Goal: Task Accomplishment & Management: Manage account settings

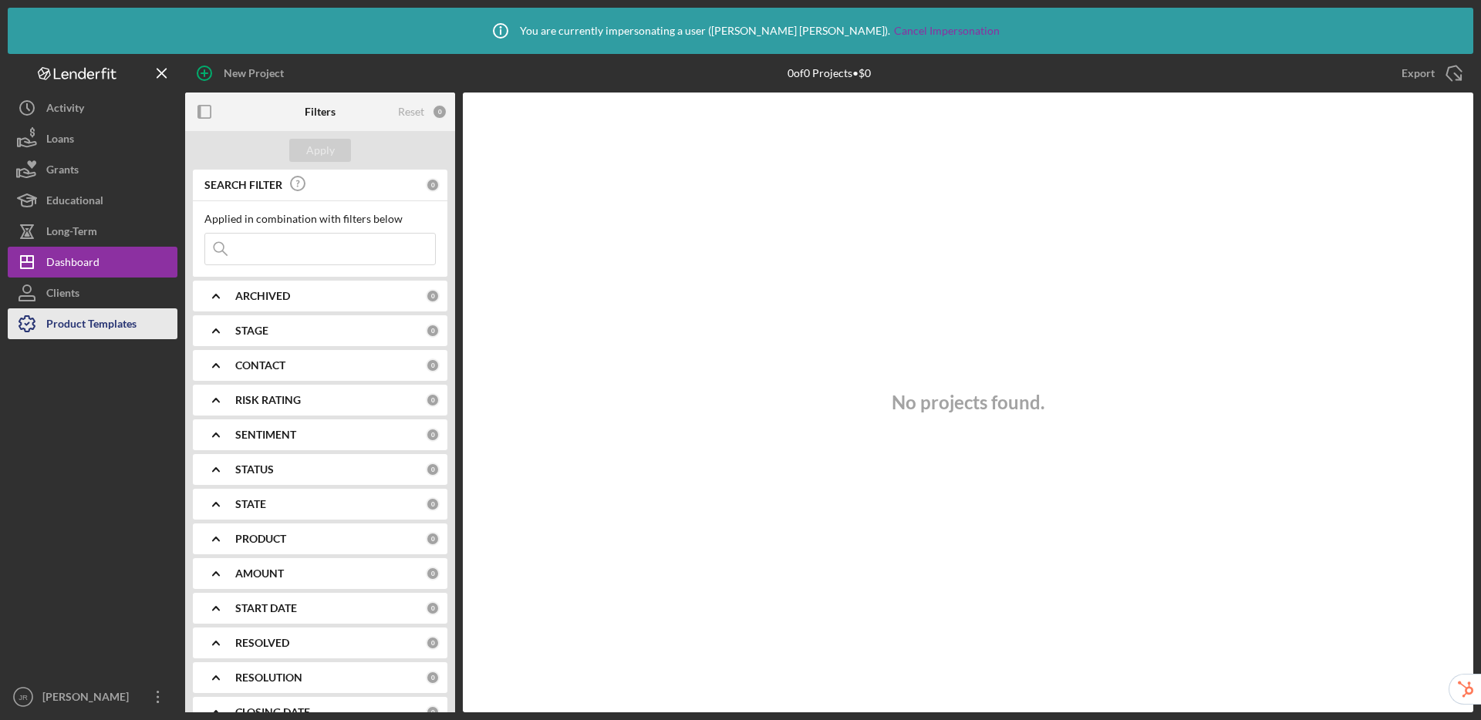
click at [106, 318] on div "Product Templates" at bounding box center [91, 325] width 90 height 35
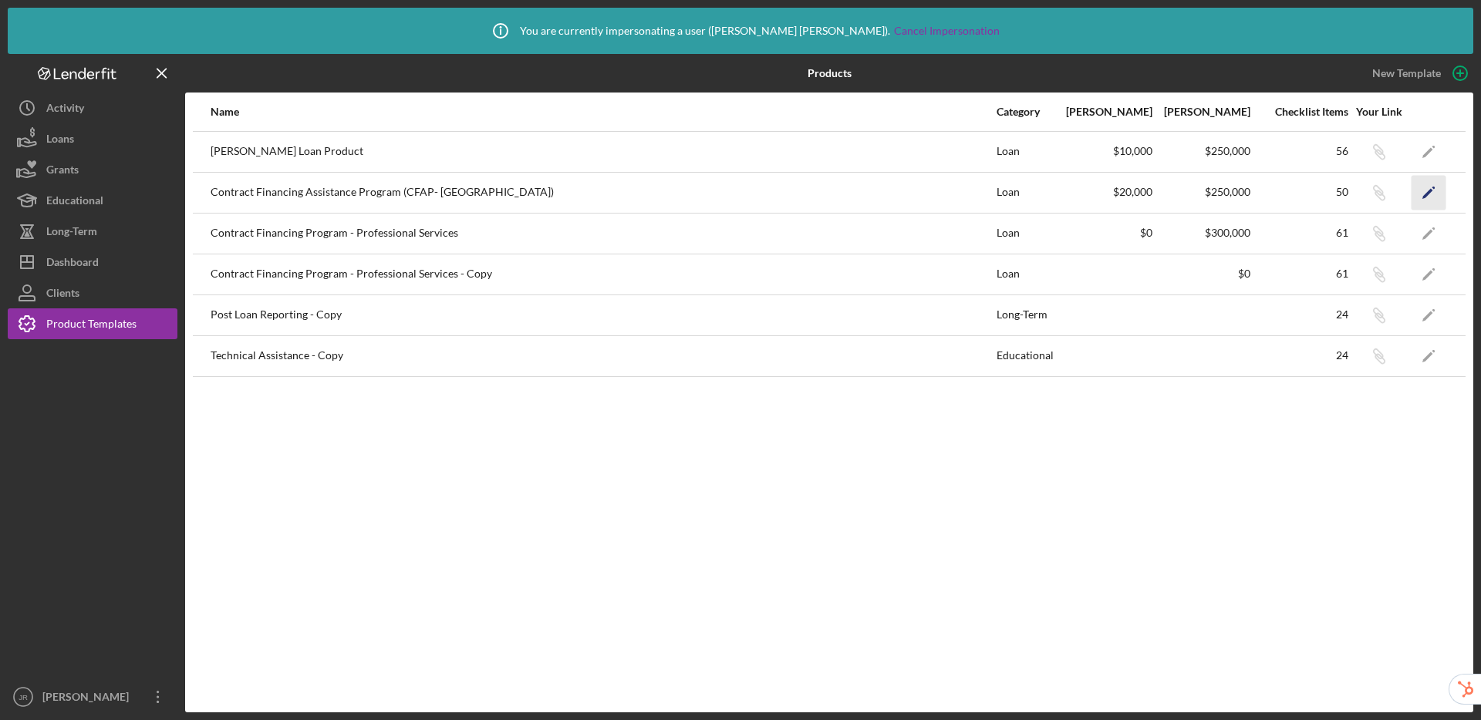
click at [1427, 200] on icon "Icon/Edit" at bounding box center [1428, 192] width 35 height 35
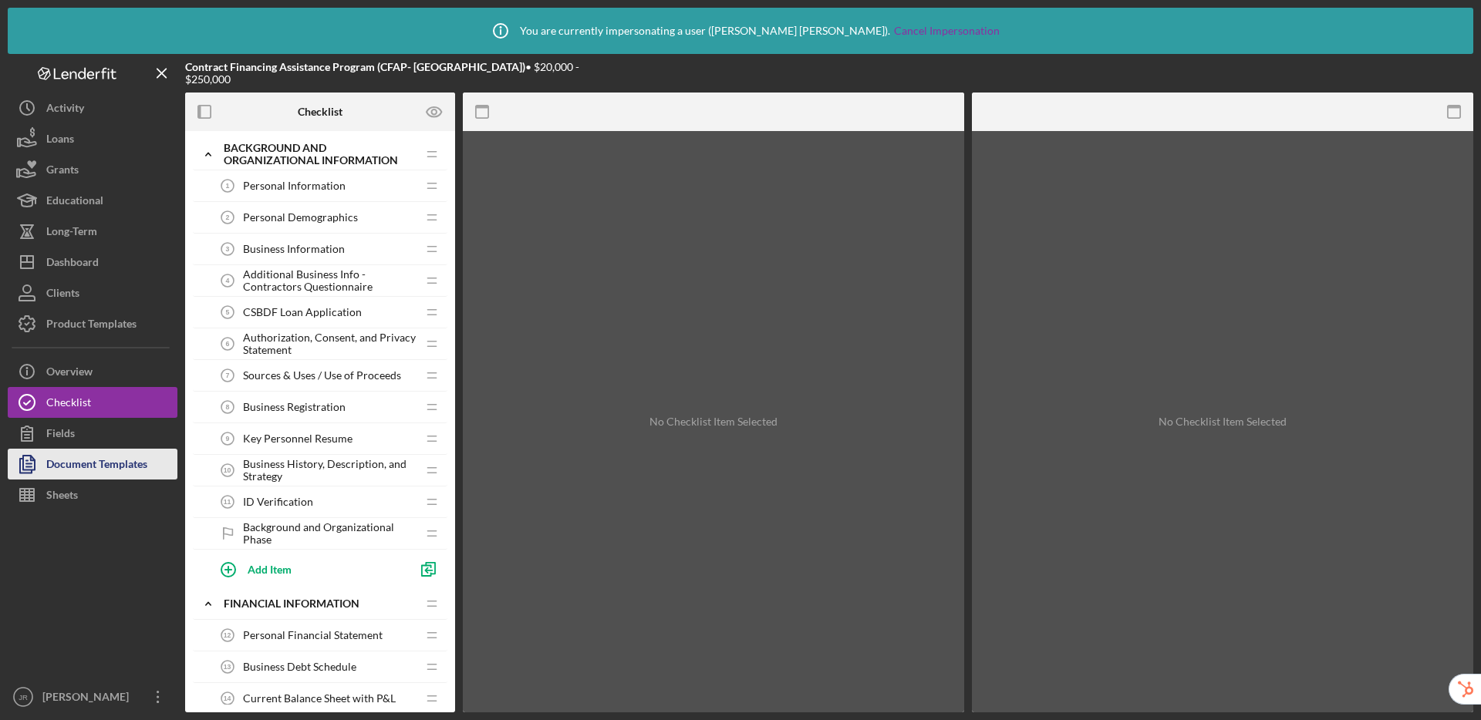
click at [110, 463] on div "Document Templates" at bounding box center [96, 466] width 101 height 35
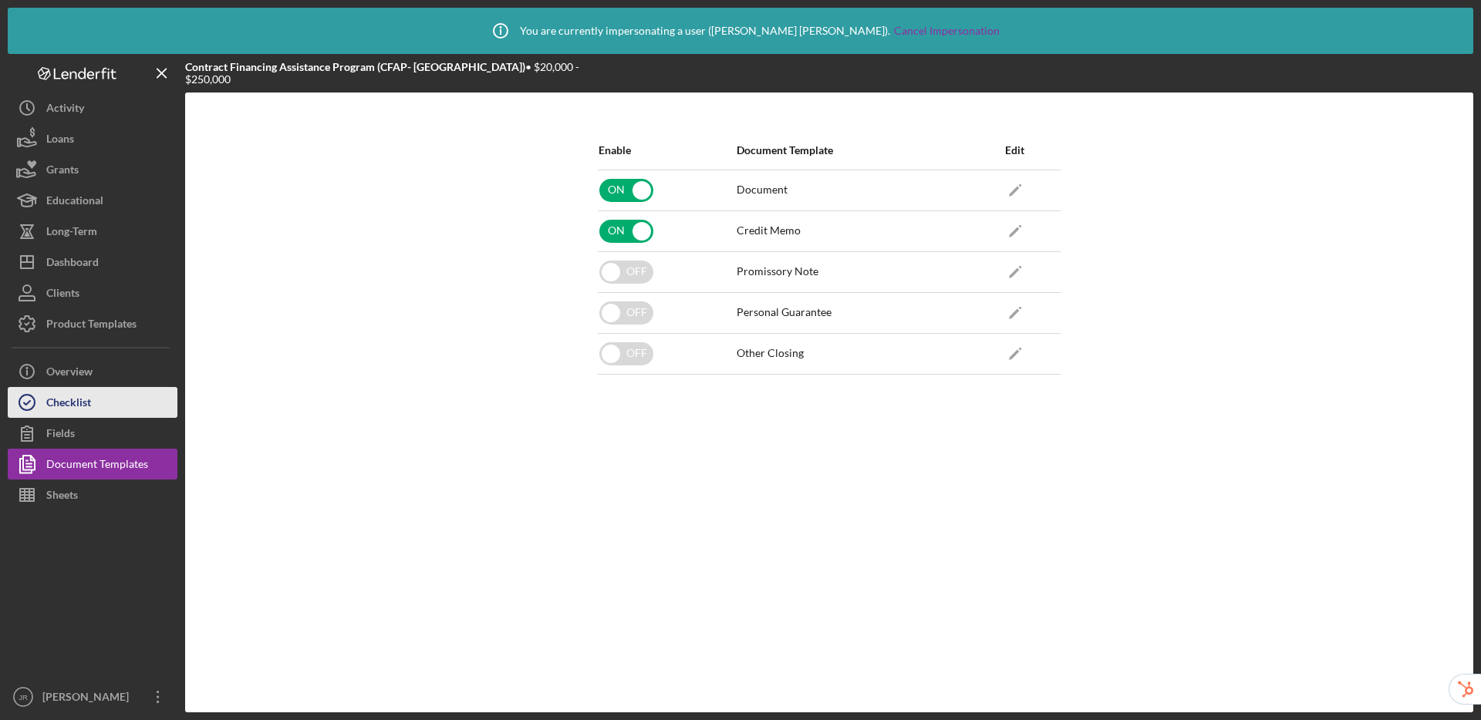
click at [84, 403] on div "Checklist" at bounding box center [68, 404] width 45 height 35
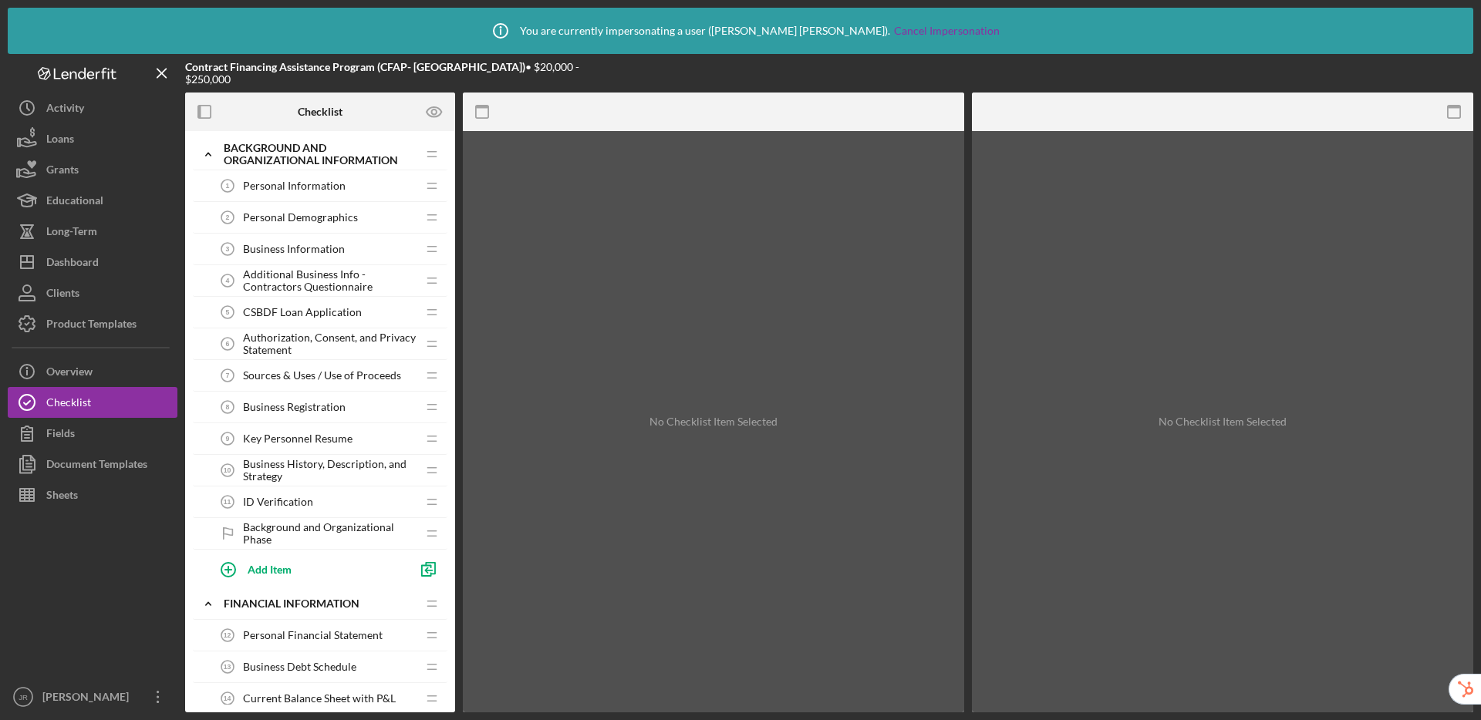
scroll to position [139, 0]
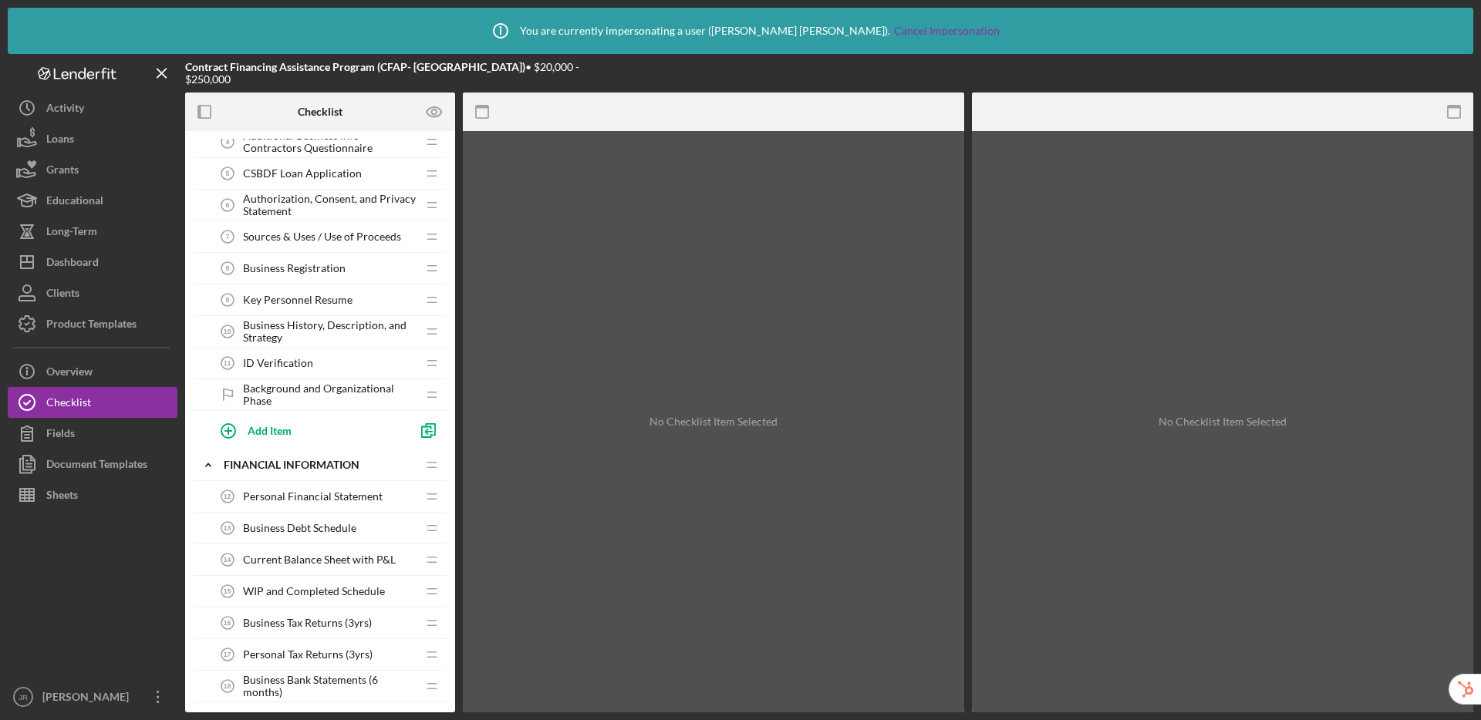
click at [331, 327] on span "Business History, Description, and Strategy" at bounding box center [330, 331] width 174 height 25
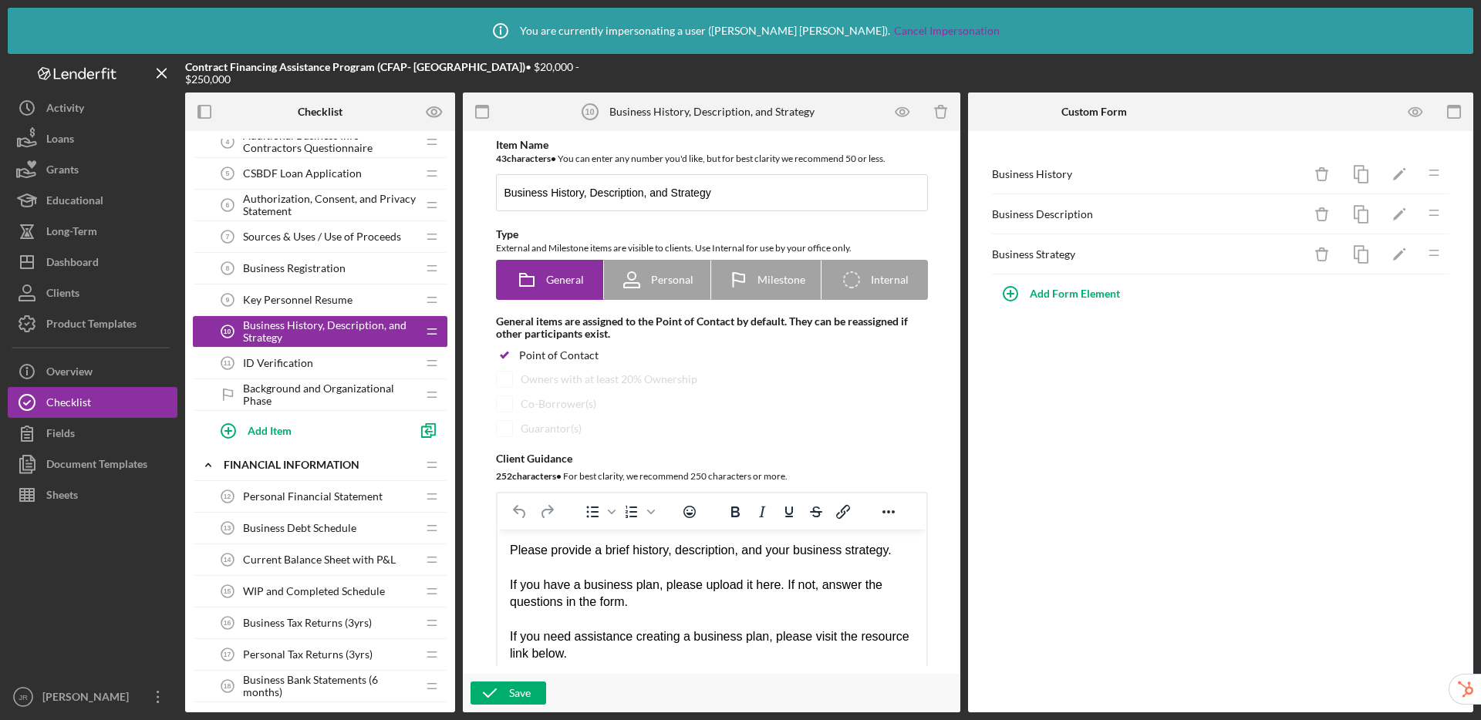
click at [323, 188] on div "CSBDF Loan Application 5 CSBDF Loan Application" at bounding box center [314, 173] width 204 height 31
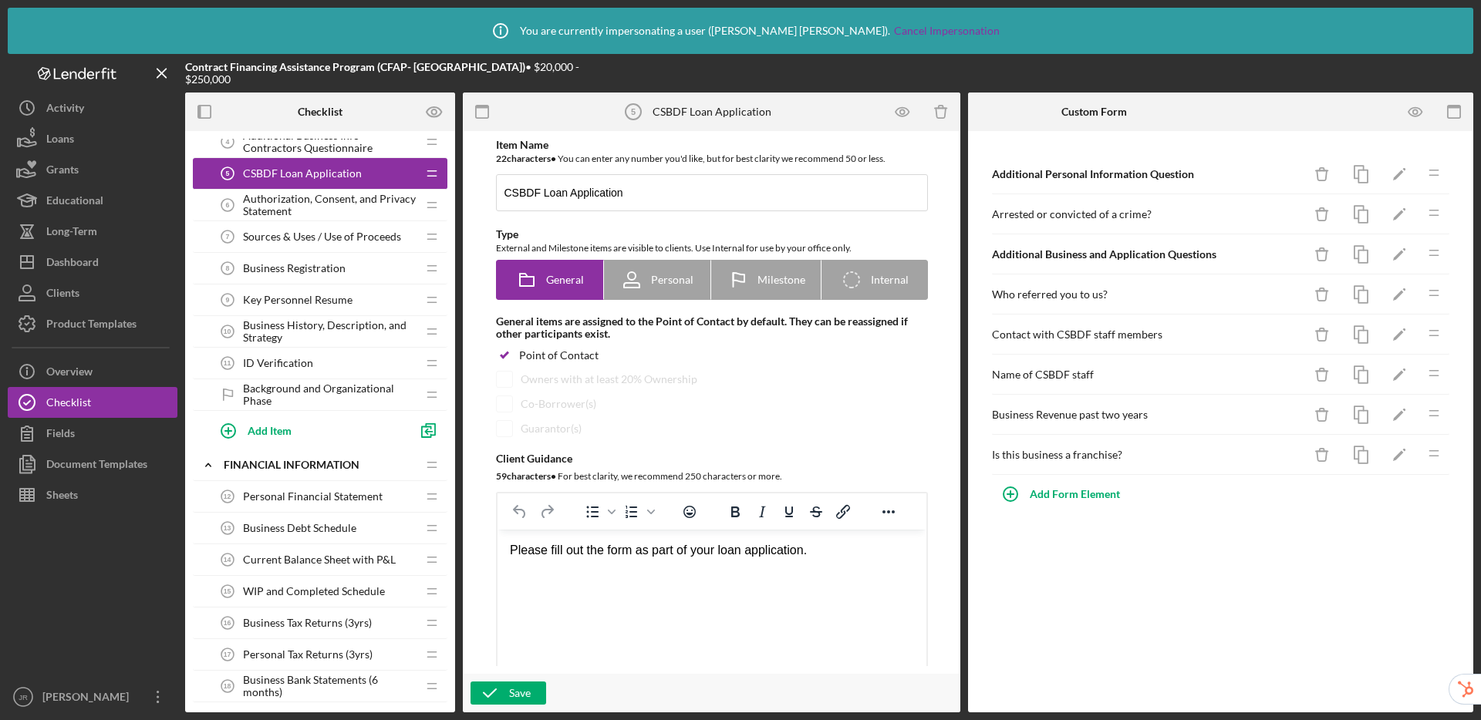
click at [326, 208] on span "Authorization, Consent, and Privacy Statement" at bounding box center [330, 205] width 174 height 25
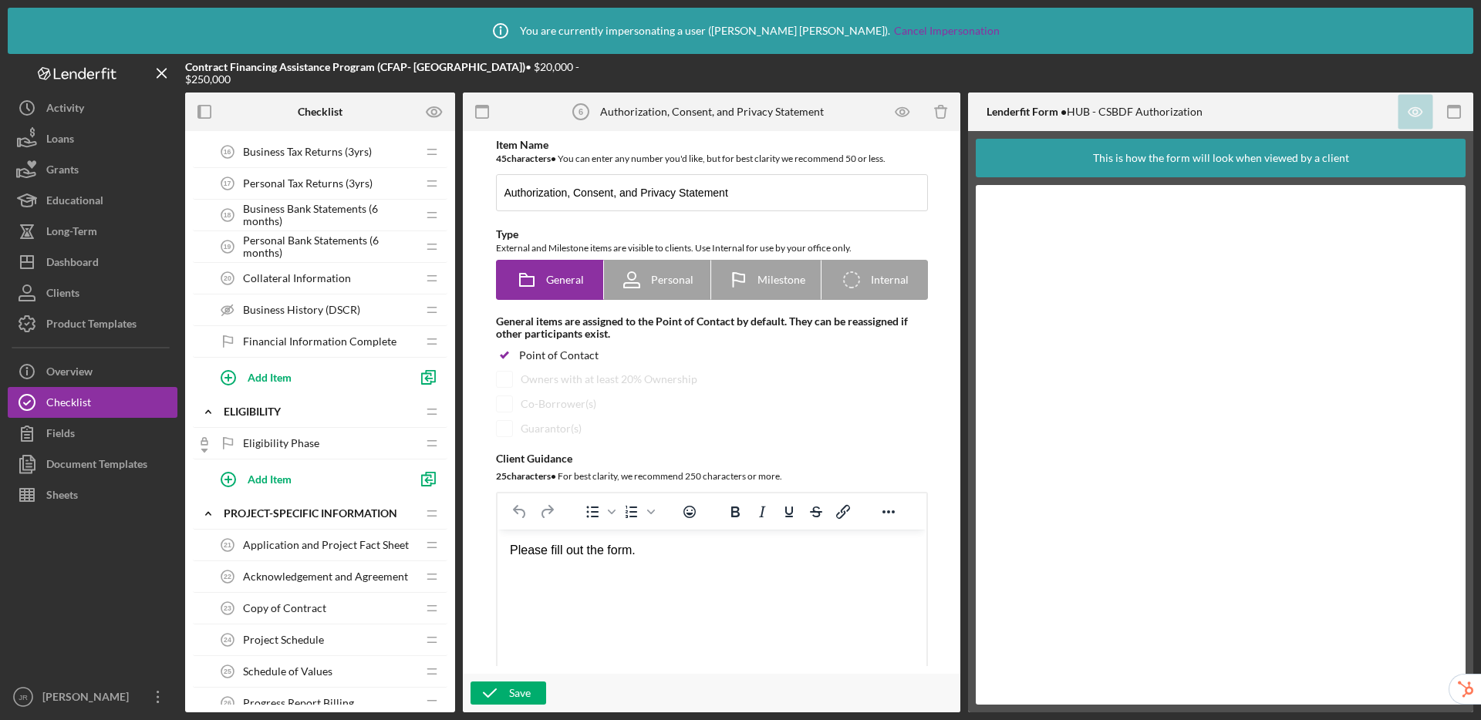
scroll to position [643, 0]
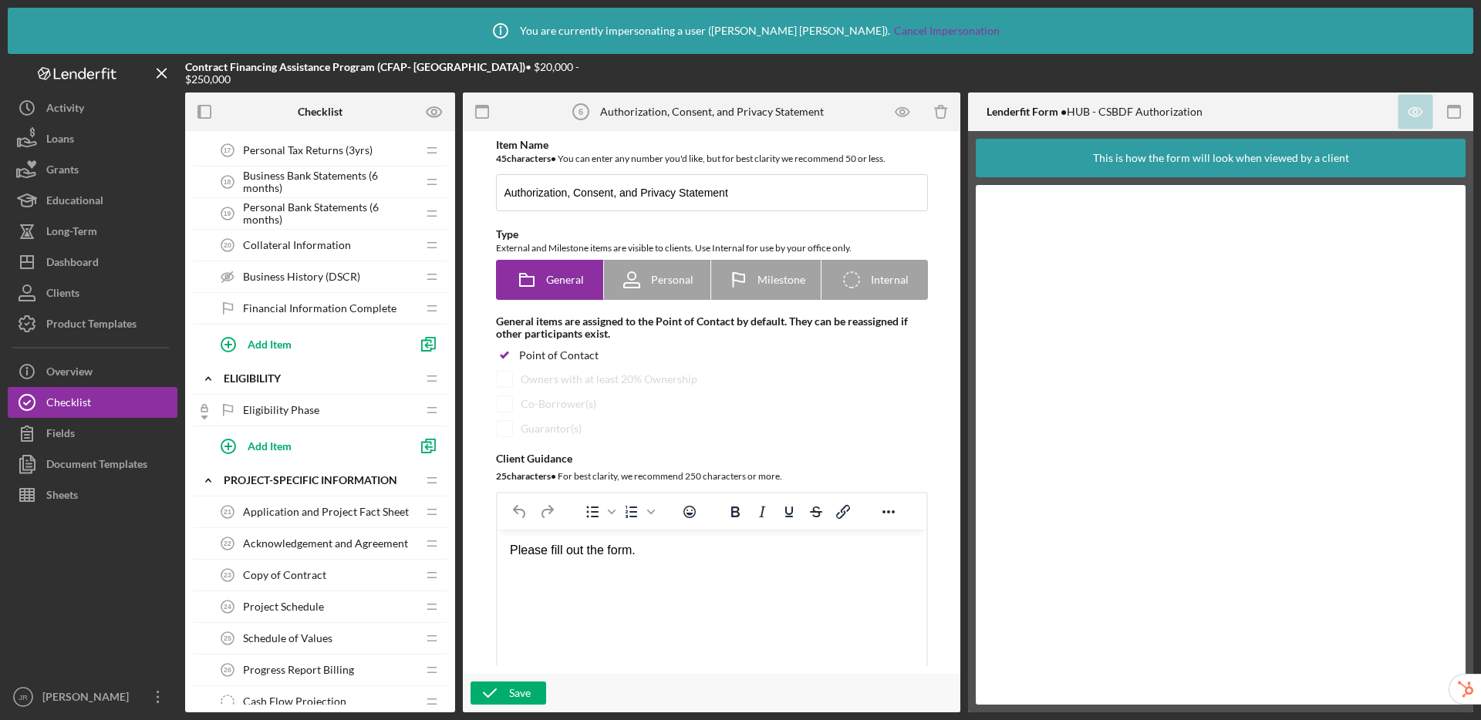
click at [295, 510] on span "Application and Project Fact Sheet" at bounding box center [326, 512] width 166 height 12
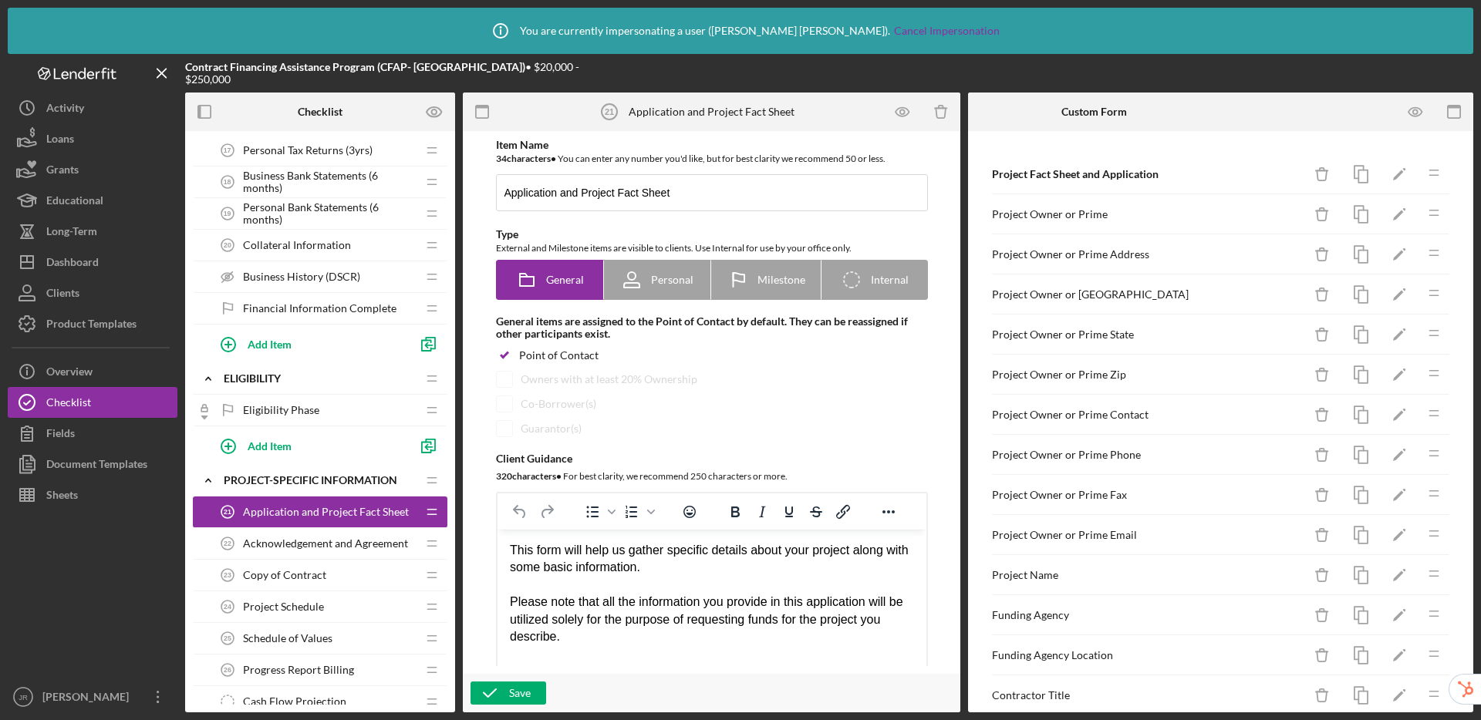
click at [301, 548] on span "Acknowledgement and Agreement" at bounding box center [325, 543] width 165 height 12
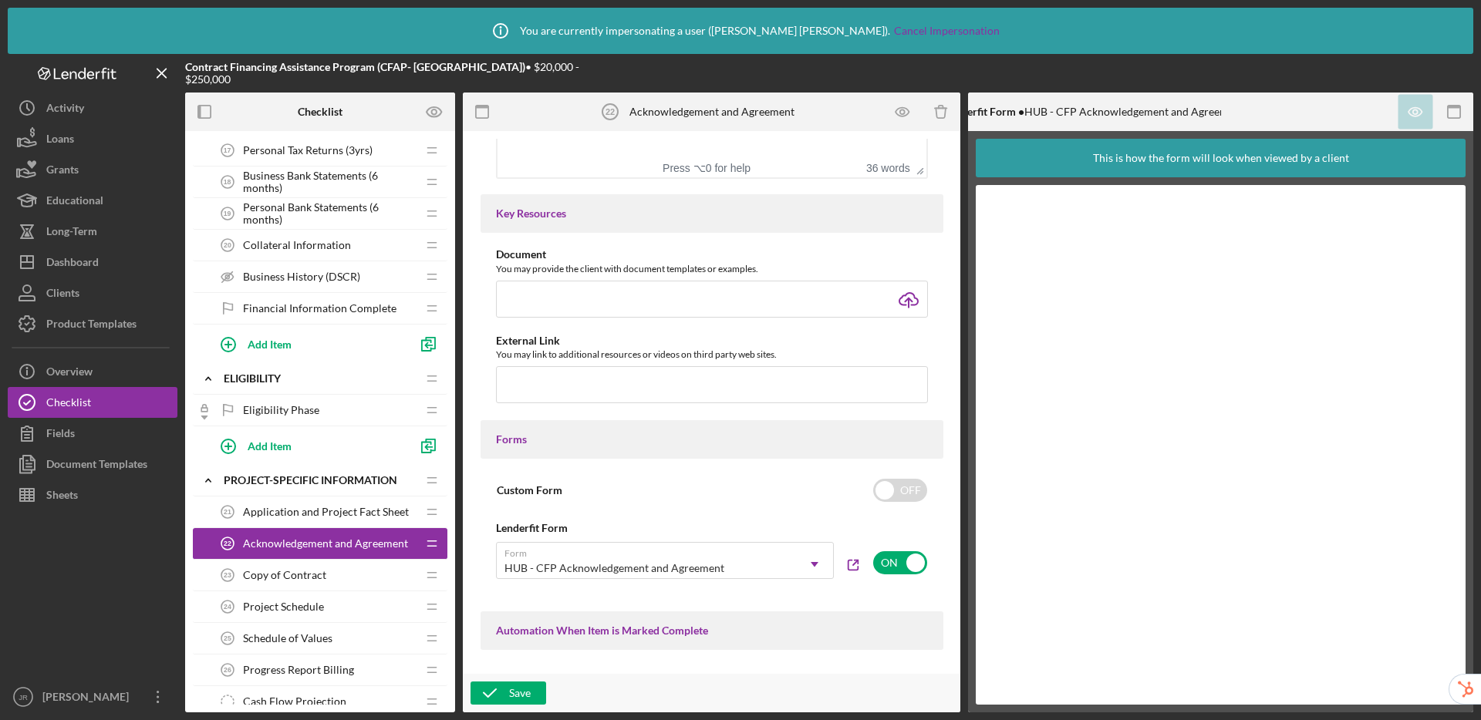
scroll to position [575, 0]
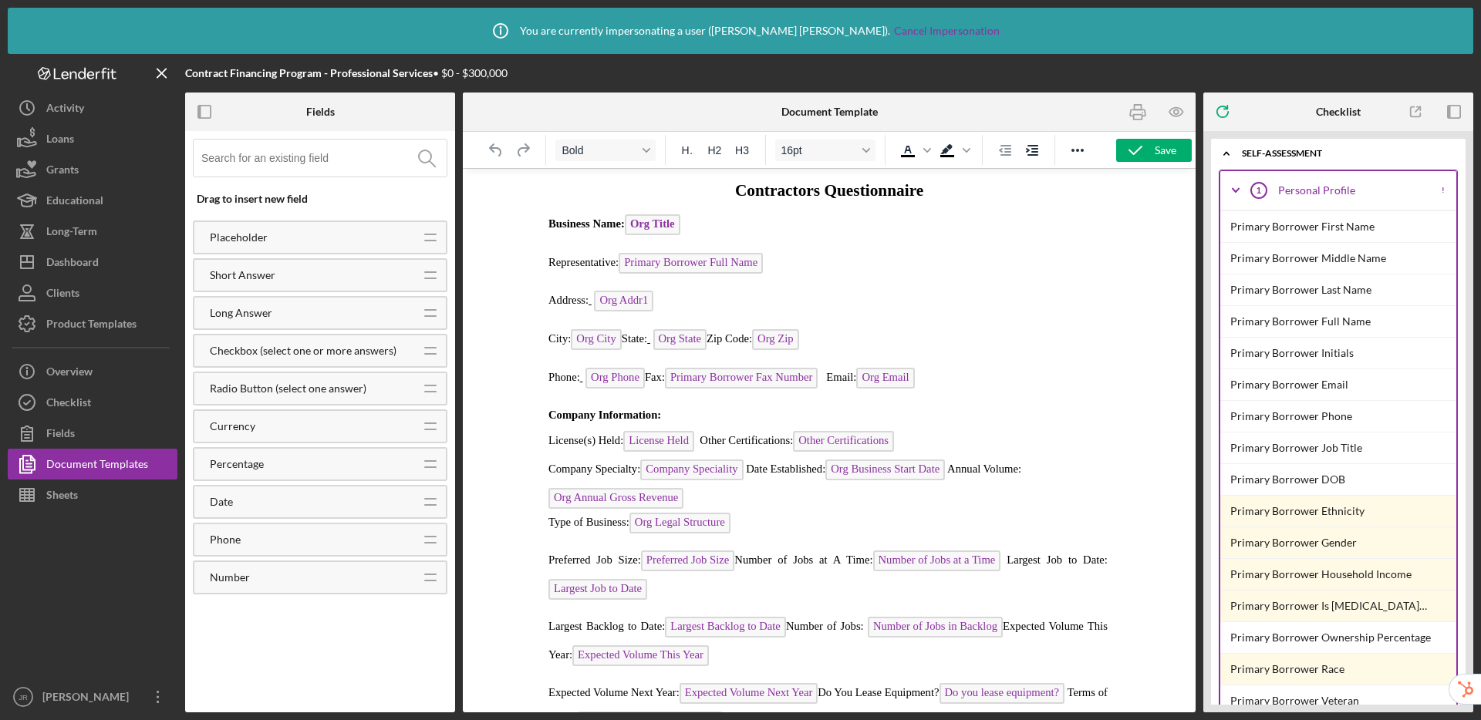
scroll to position [1536, 0]
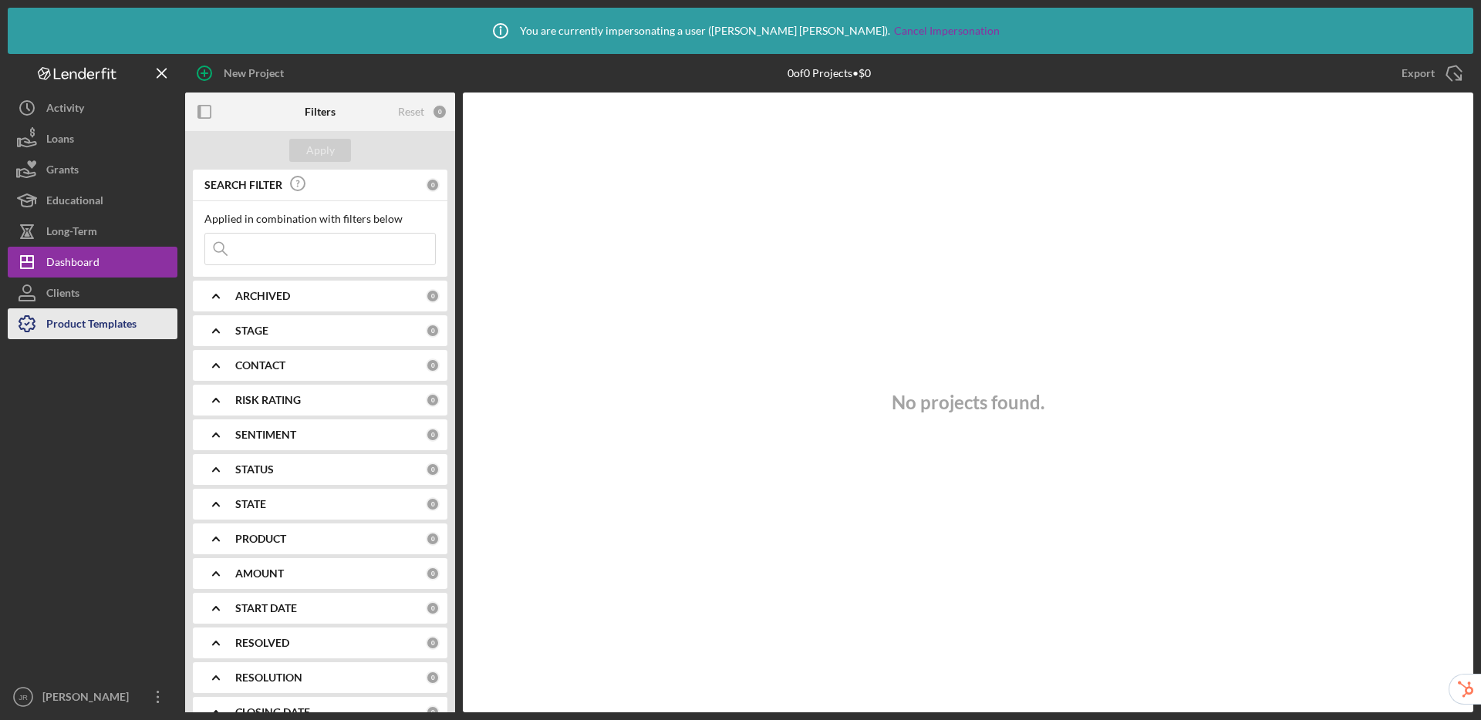
click at [94, 331] on div "Product Templates" at bounding box center [91, 325] width 90 height 35
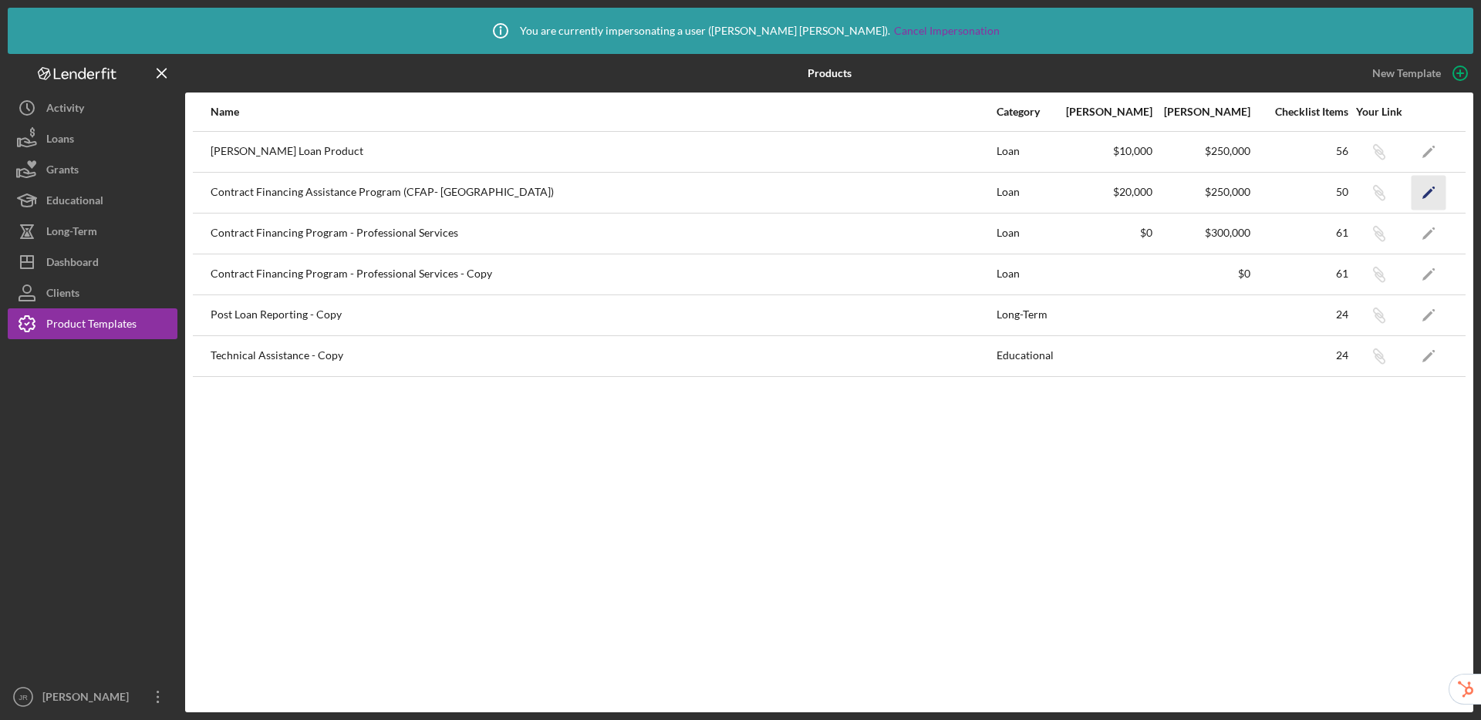
click at [1427, 194] on polygon "button" at bounding box center [1427, 193] width 11 height 11
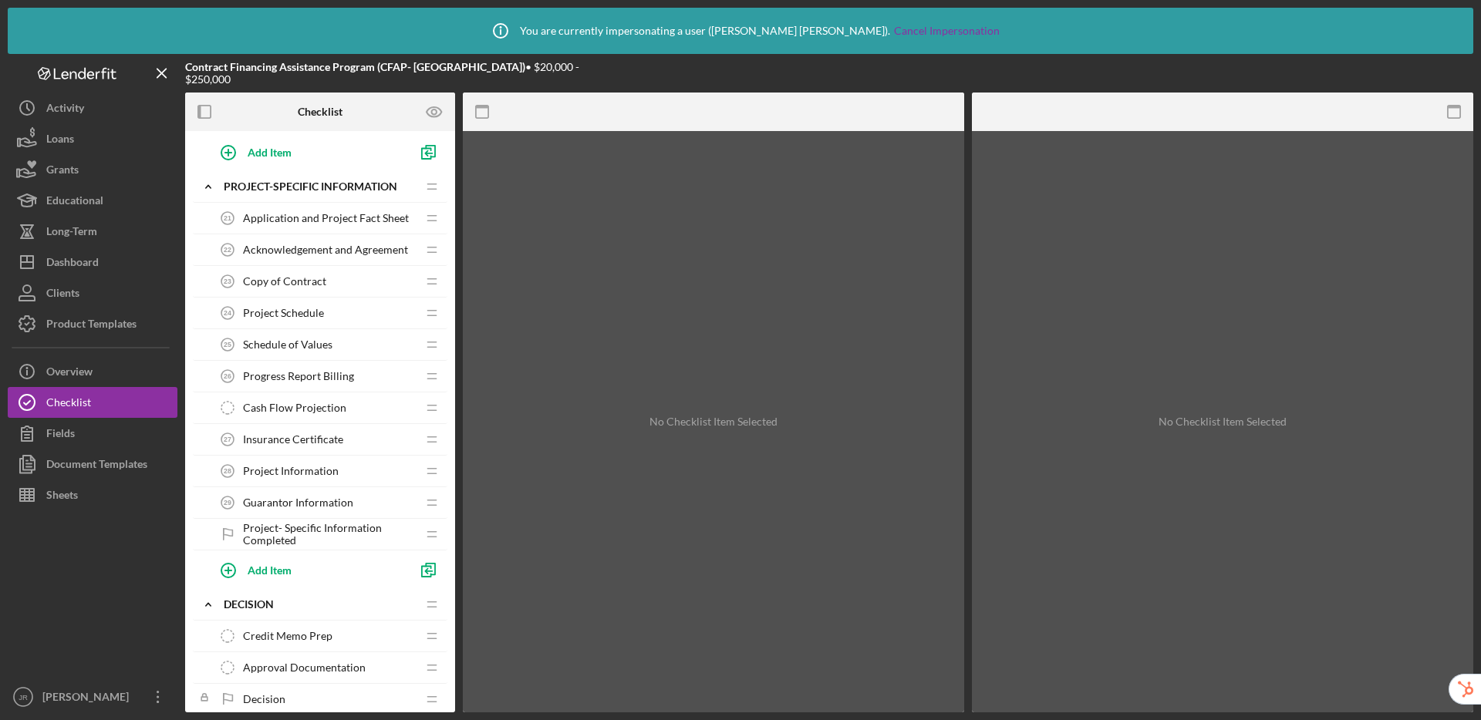
scroll to position [783, 0]
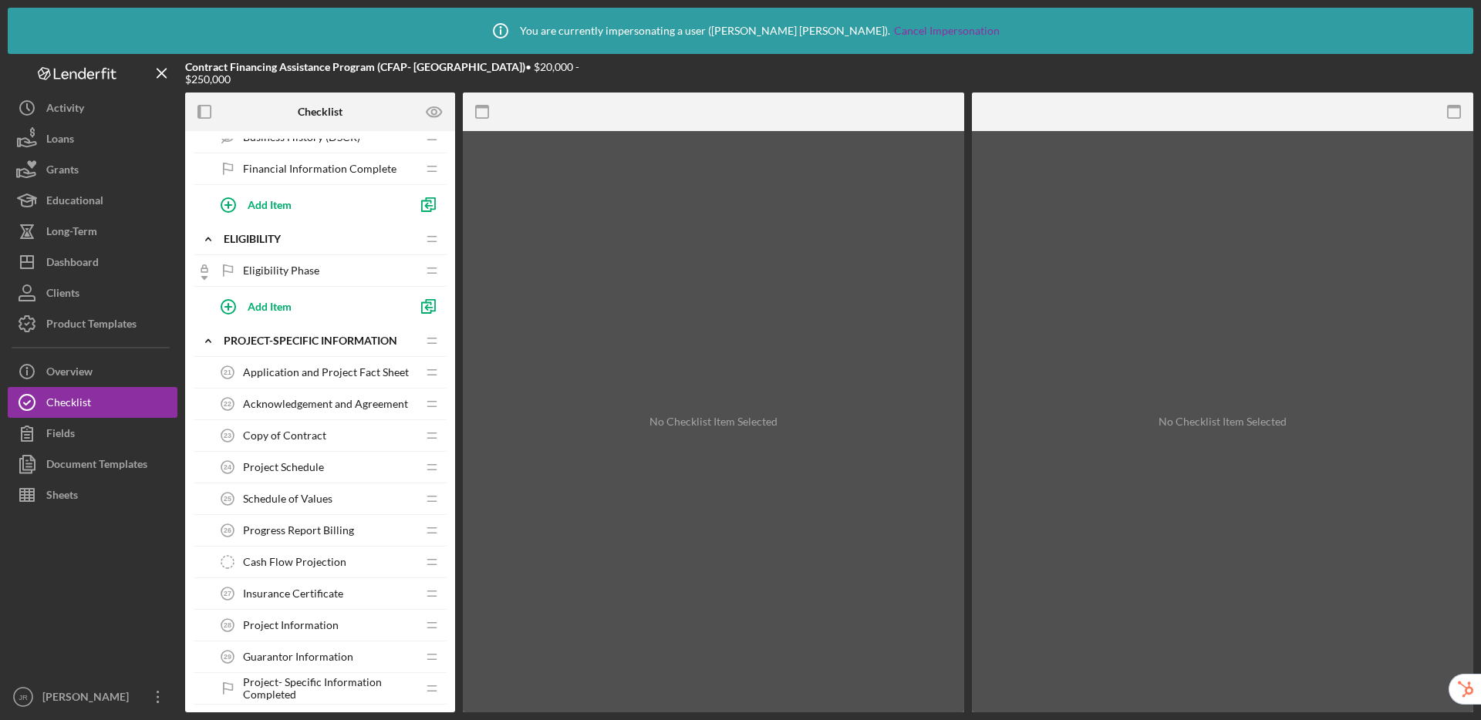
click at [330, 404] on span "Acknowledgement and Agreement" at bounding box center [325, 404] width 165 height 12
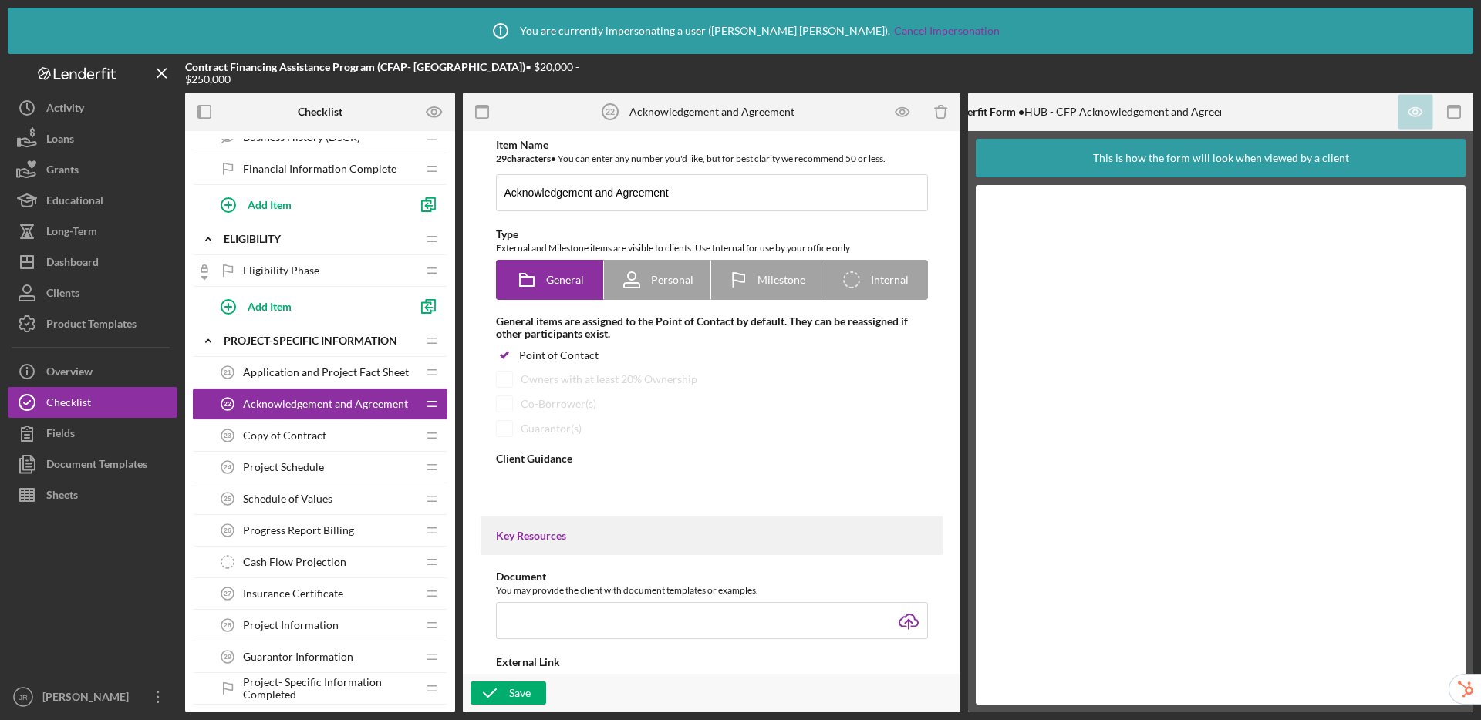
type textarea "<div>The Acknowledgment and Agreement form confirms that the information in the…"
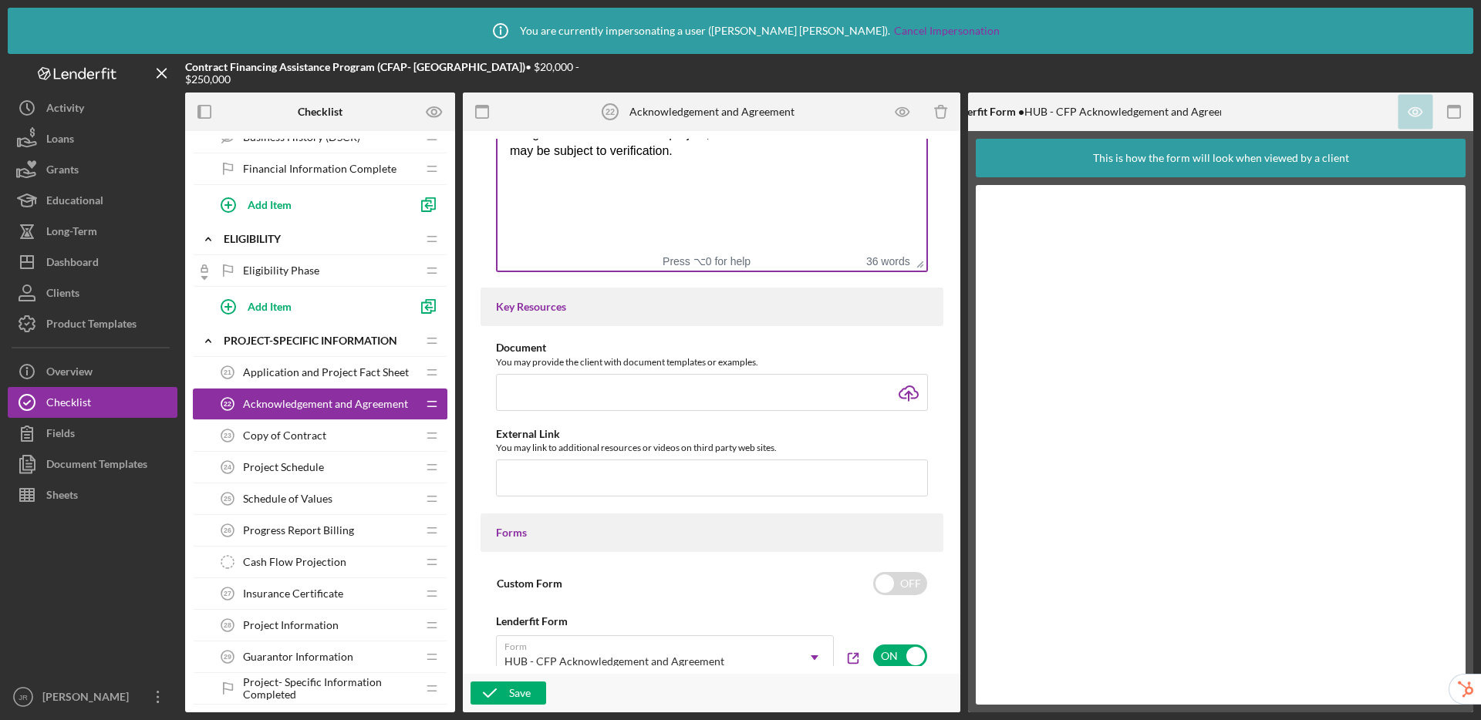
scroll to position [477, 0]
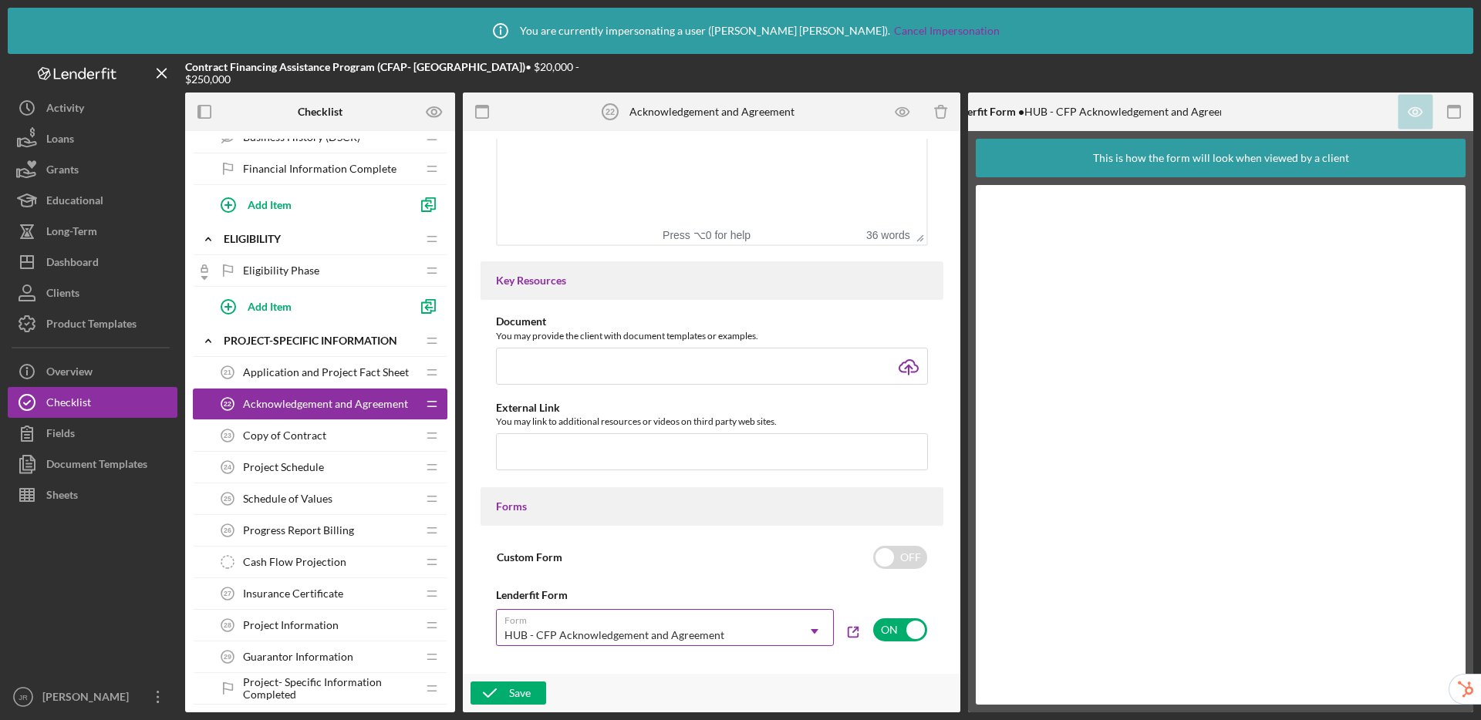
click at [817, 634] on icon "Icon/Dropdown Arrow" at bounding box center [814, 631] width 37 height 37
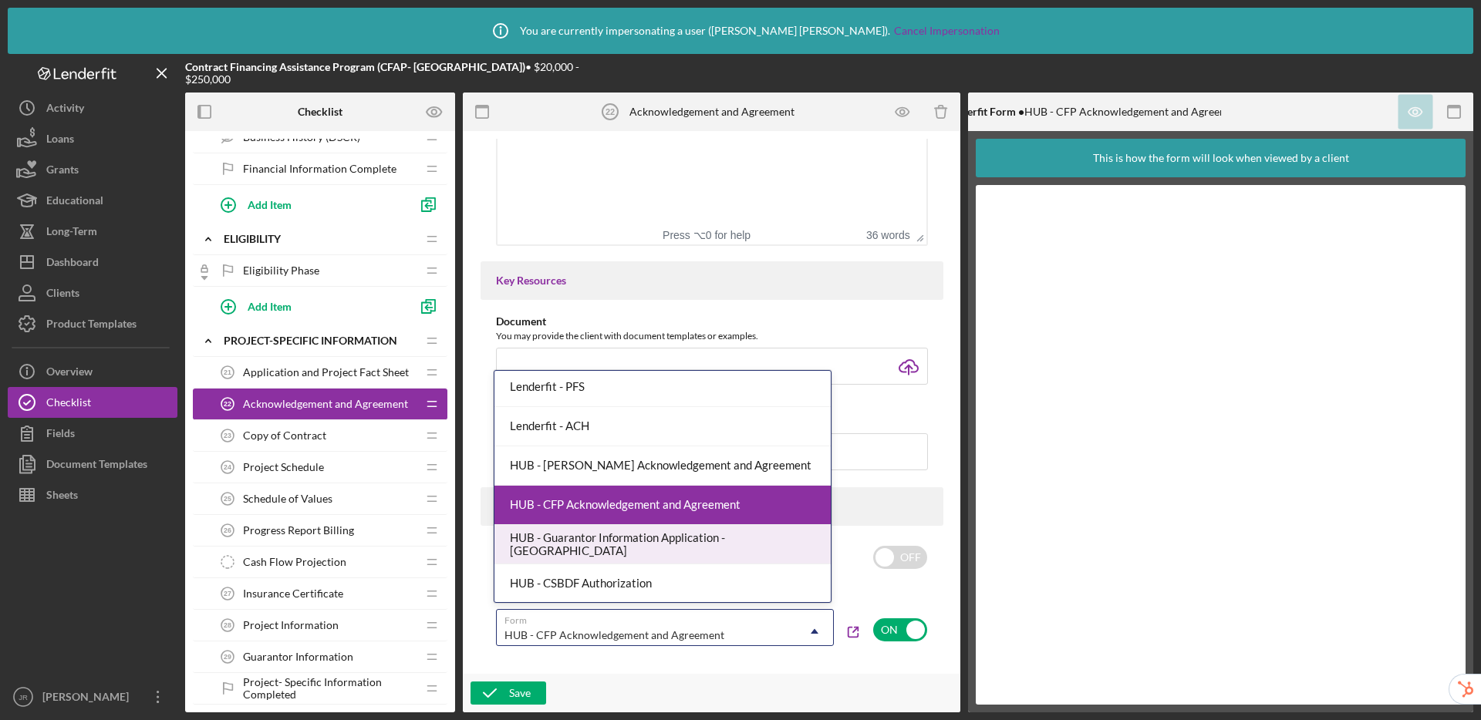
scroll to position [398, 0]
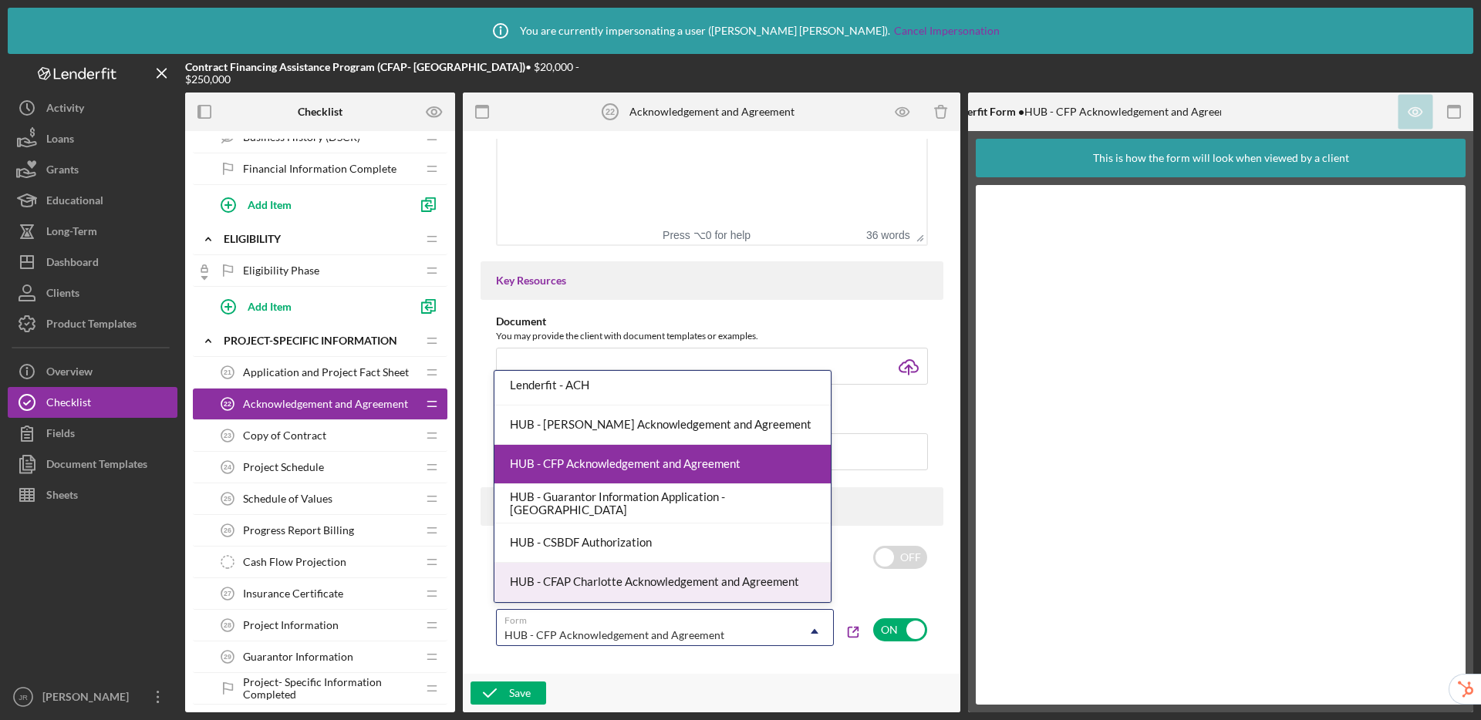
click at [707, 584] on div "HUB - CFAP Charlotte Acknowledgement and Agreement" at bounding box center [662, 582] width 336 height 39
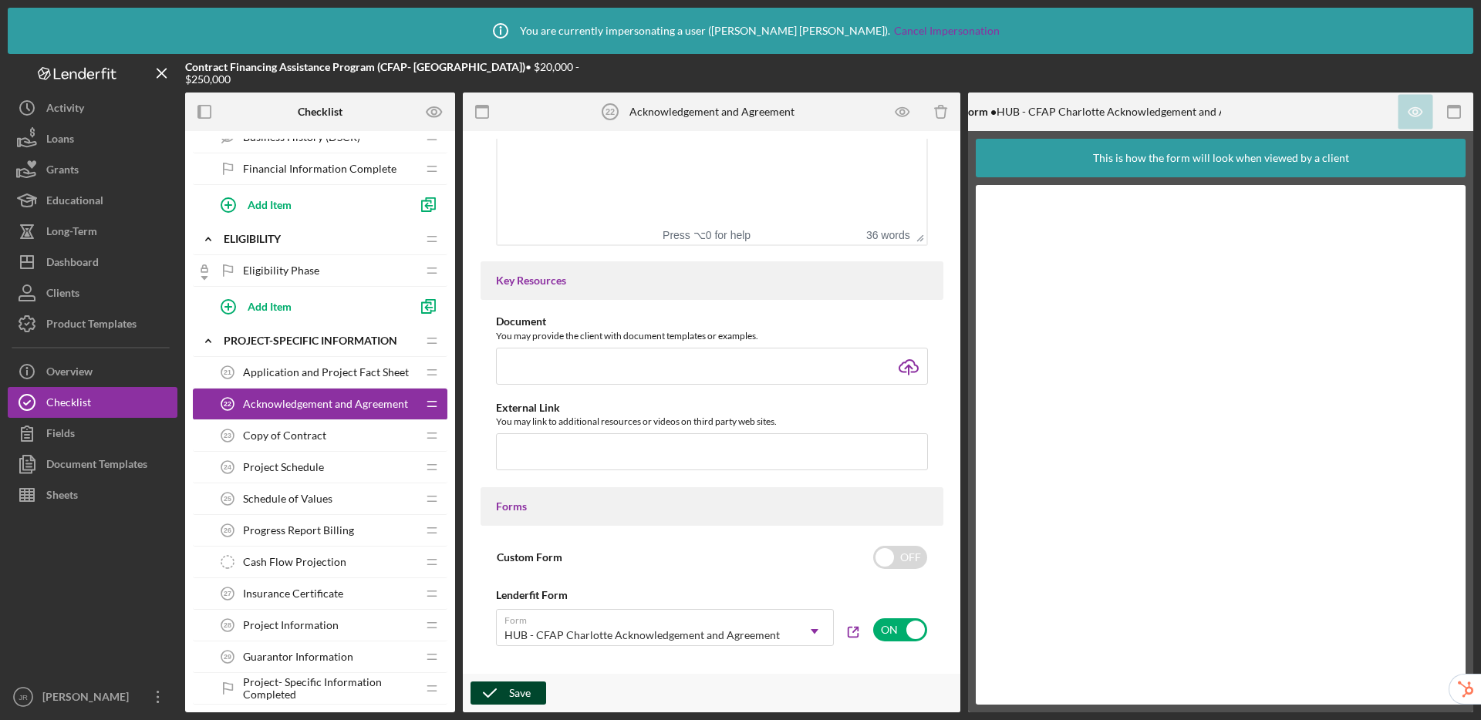
click at [521, 696] on div "Save" at bounding box center [520, 693] width 22 height 23
click at [268, 427] on div "Copy of Contract 23 Copy of Contract" at bounding box center [314, 435] width 204 height 31
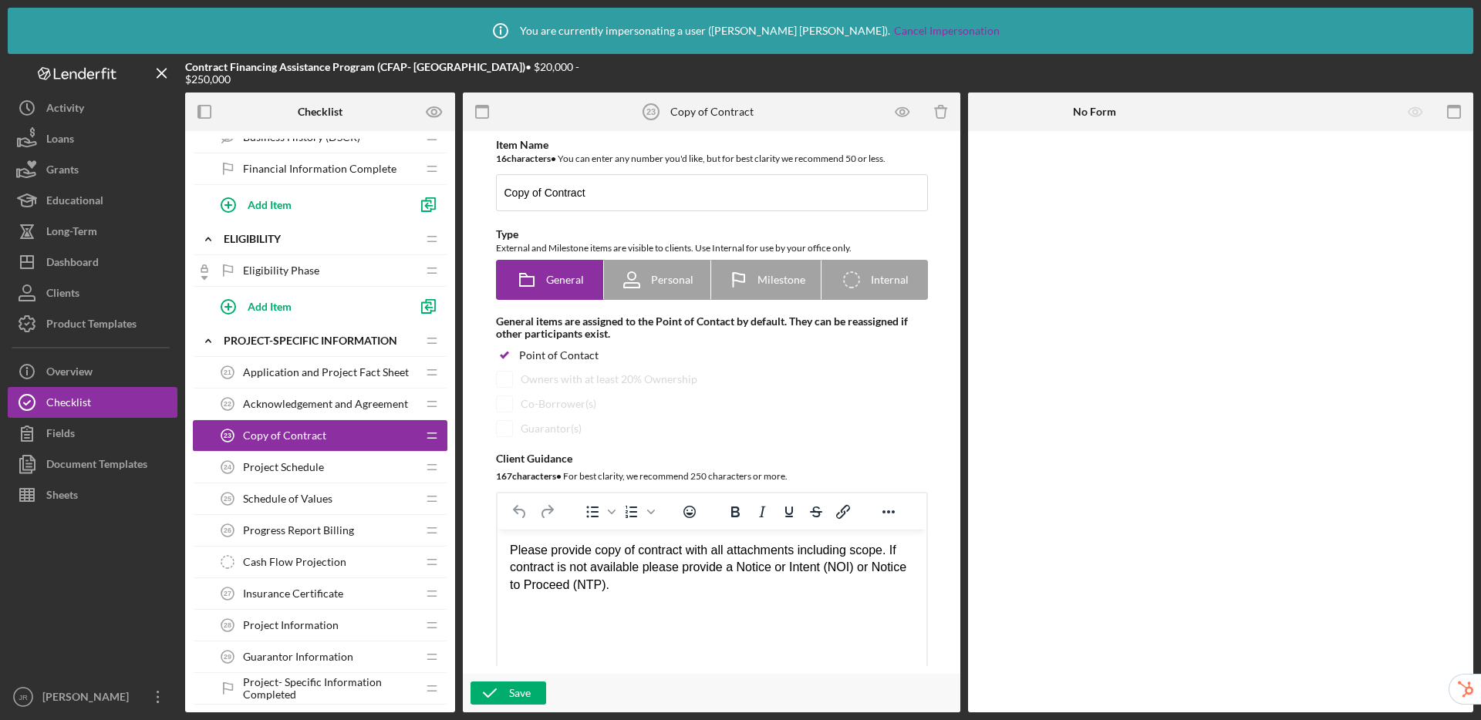
click at [285, 403] on span "Acknowledgement and Agreement" at bounding box center [325, 404] width 165 height 12
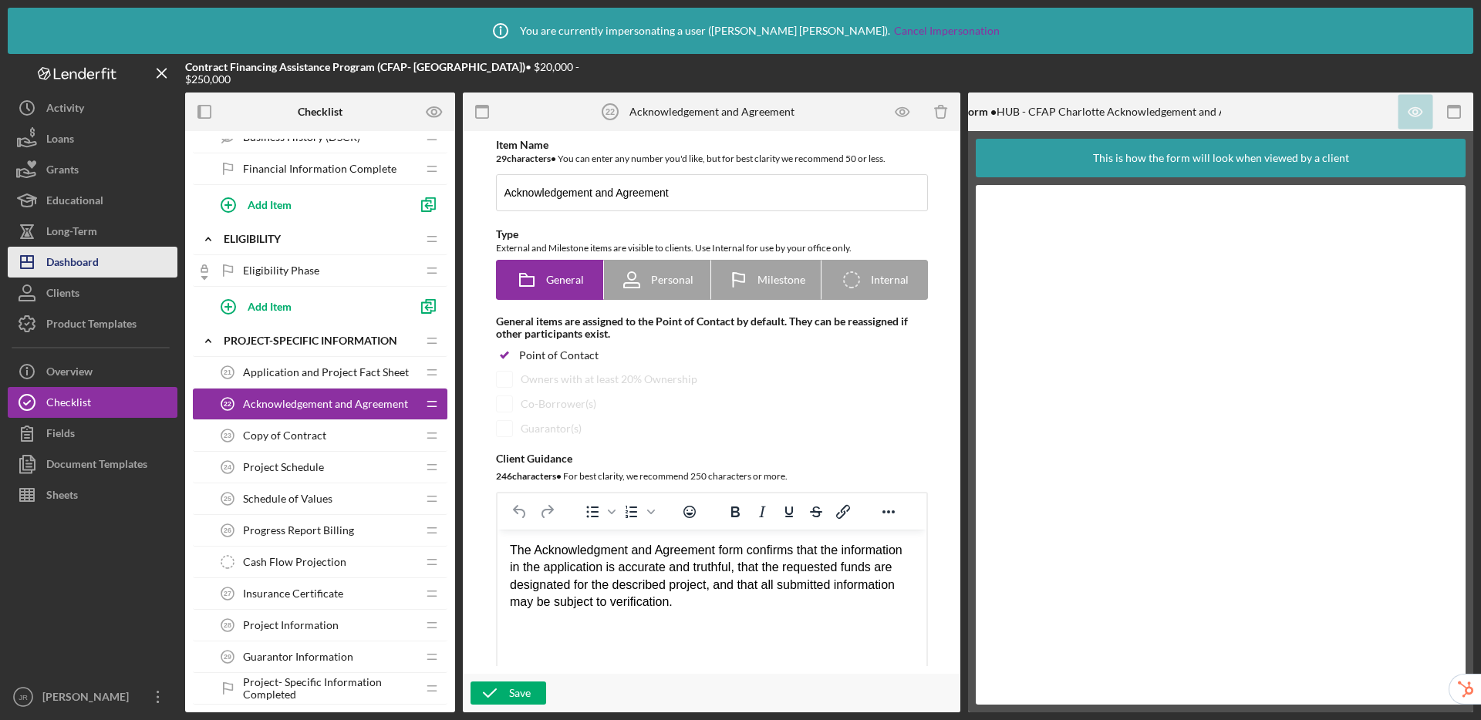
click at [66, 266] on div "Dashboard" at bounding box center [72, 264] width 52 height 35
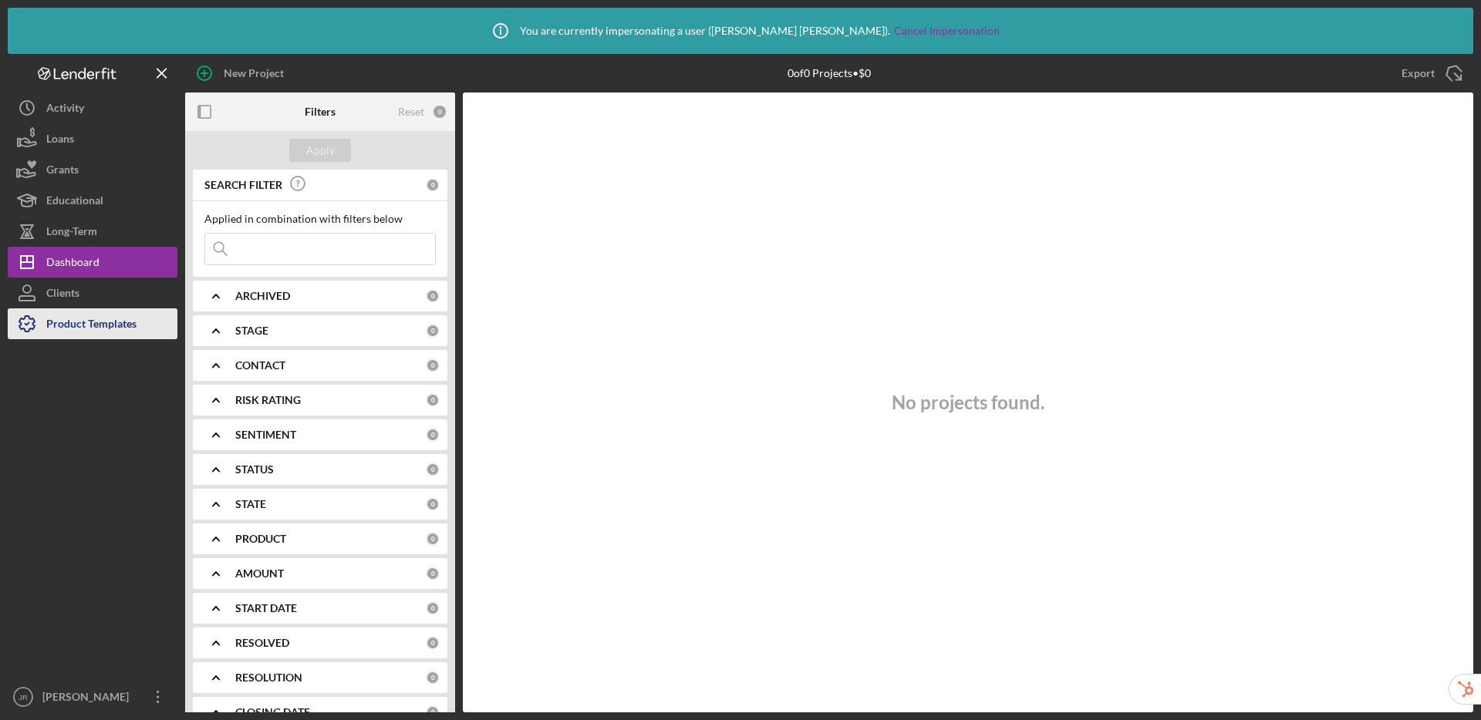
click at [89, 318] on div "Product Templates" at bounding box center [91, 325] width 90 height 35
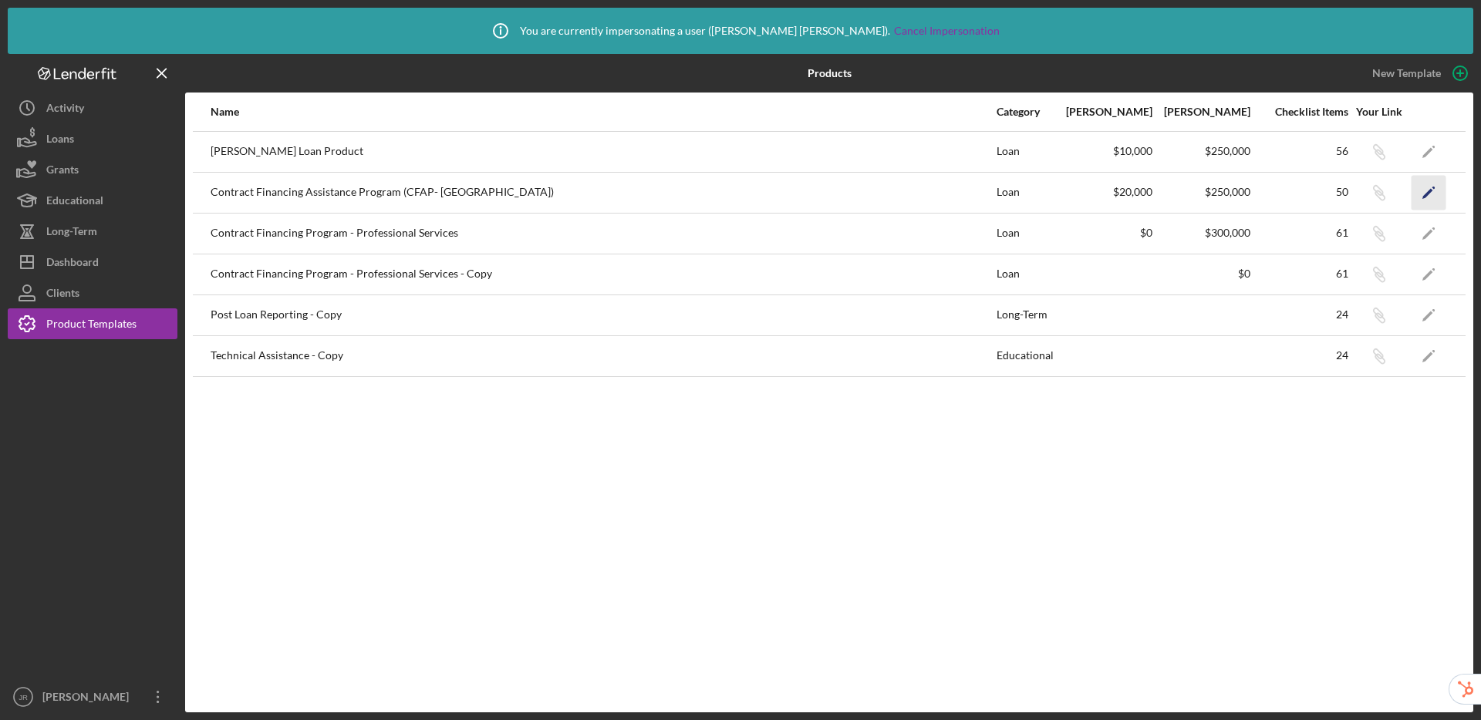
click at [1427, 188] on icon "Icon/Edit" at bounding box center [1428, 192] width 35 height 35
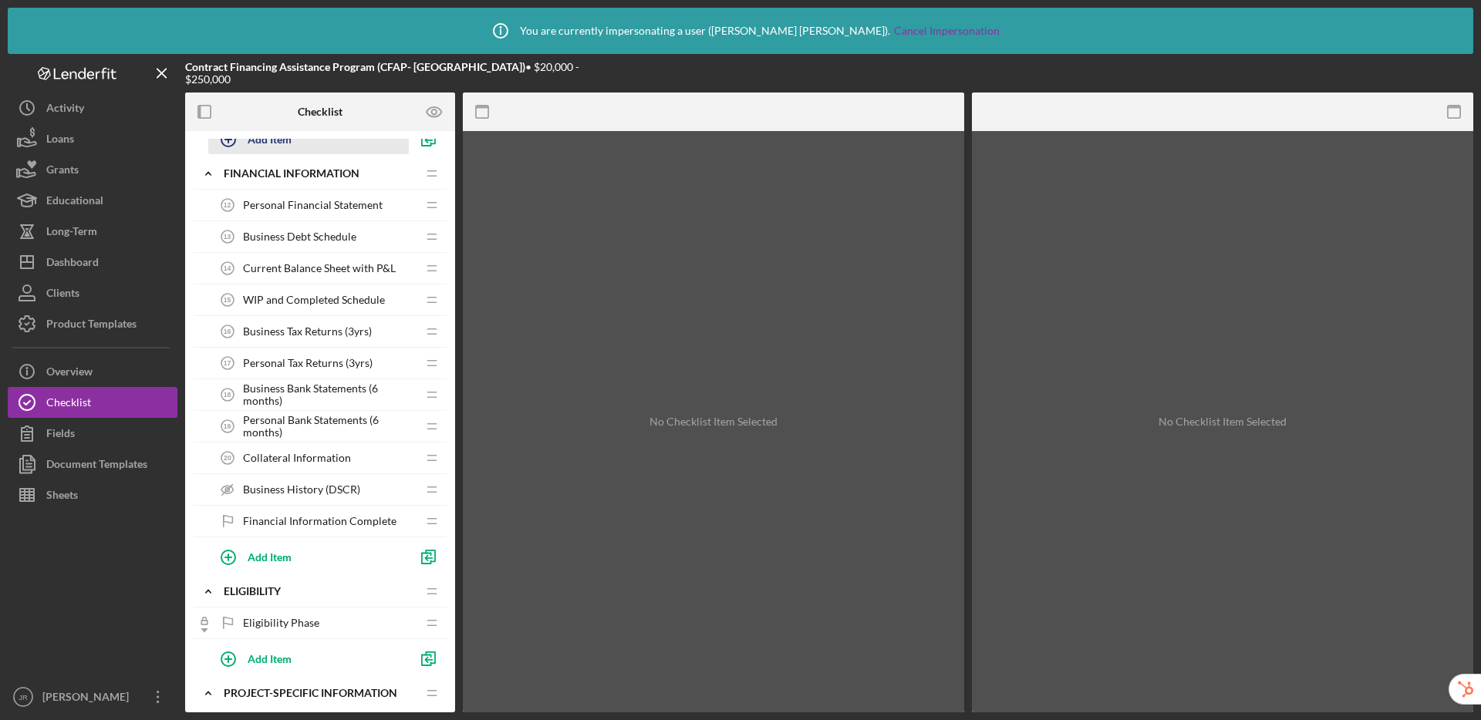
scroll to position [525, 0]
